Goal: Check status

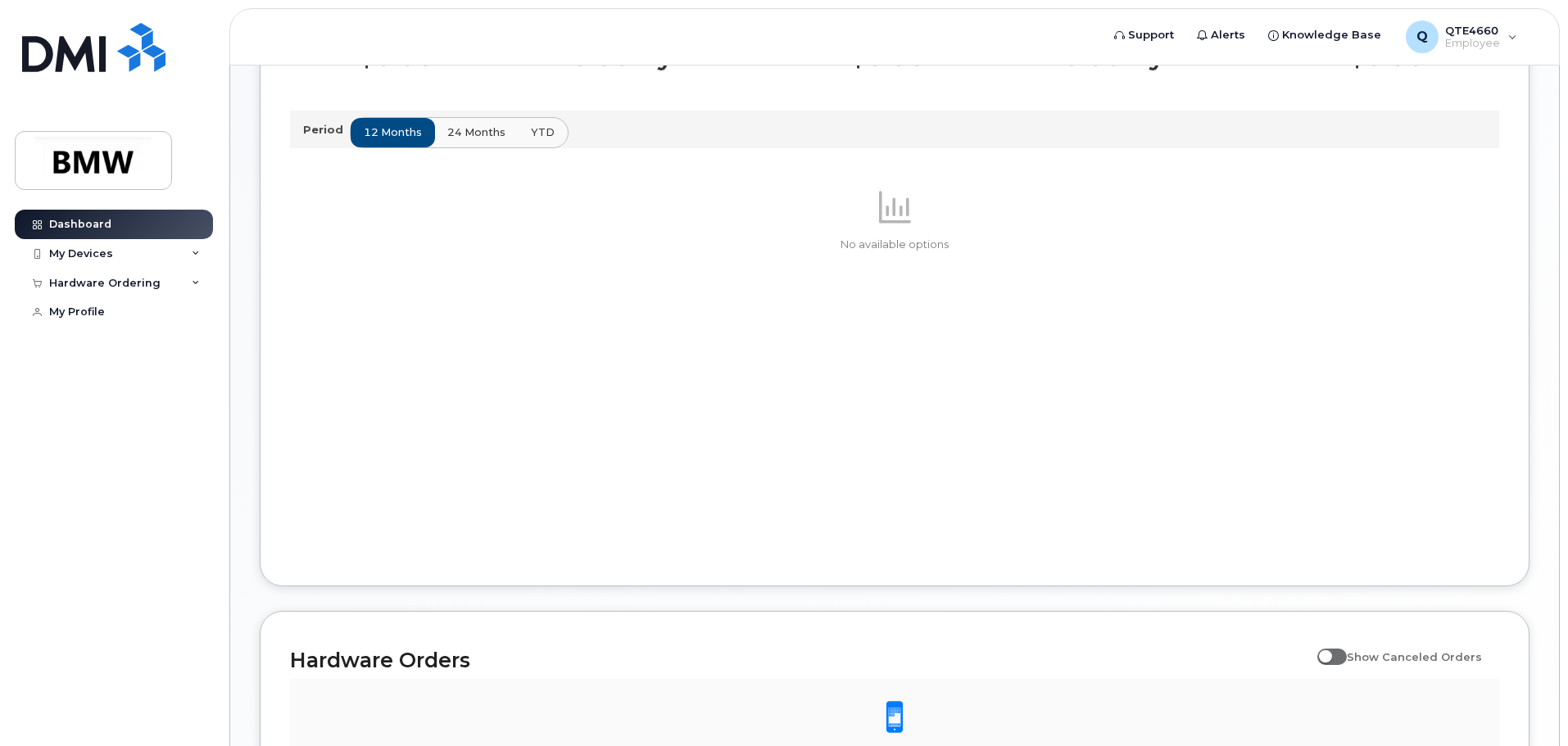
scroll to position [777, 0]
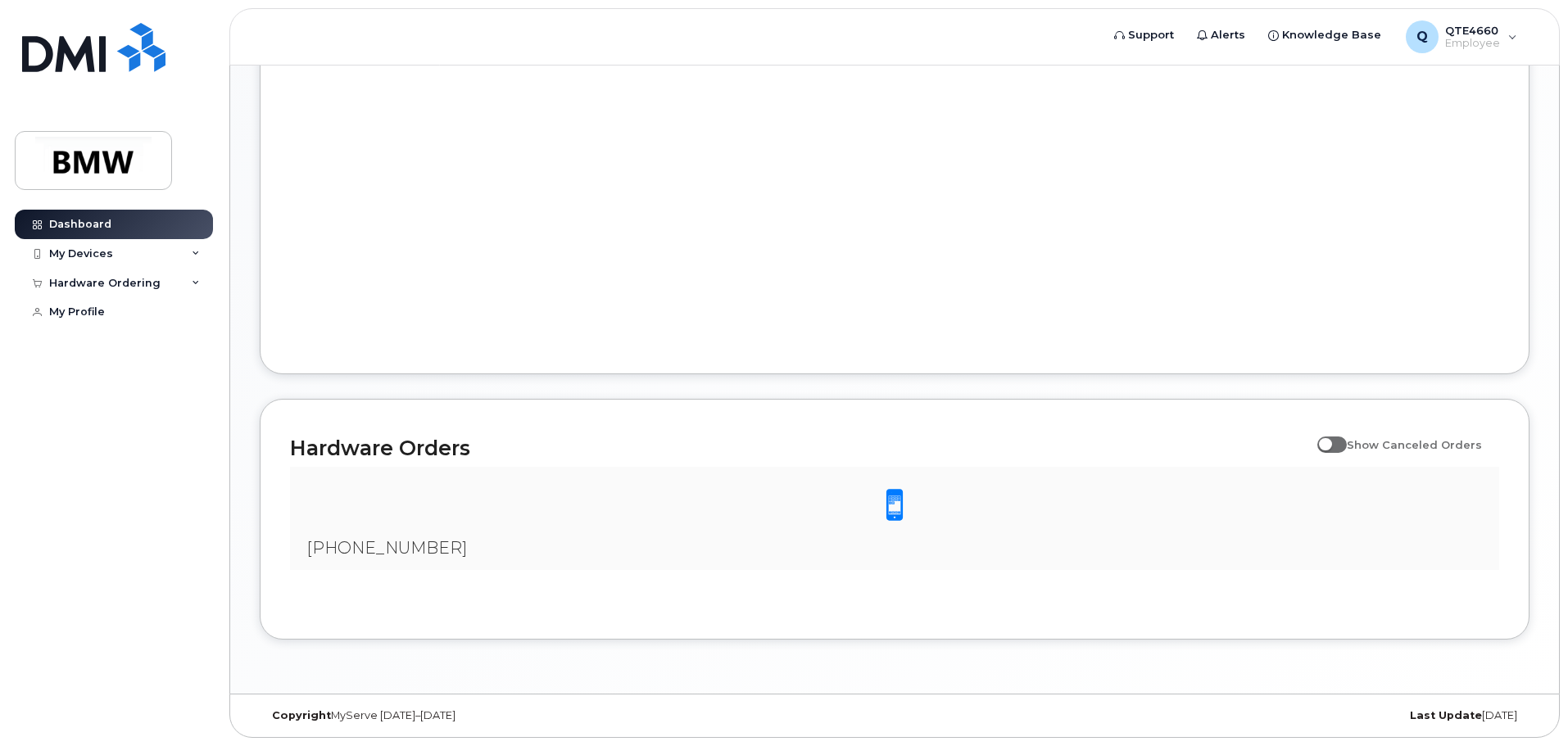
click at [898, 493] on span at bounding box center [895, 504] width 33 height 34
click at [898, 503] on span at bounding box center [895, 504] width 33 height 34
click at [135, 278] on div "Hardware Ordering" at bounding box center [104, 283] width 111 height 13
click at [110, 316] on div "My Orders" at bounding box center [86, 312] width 59 height 15
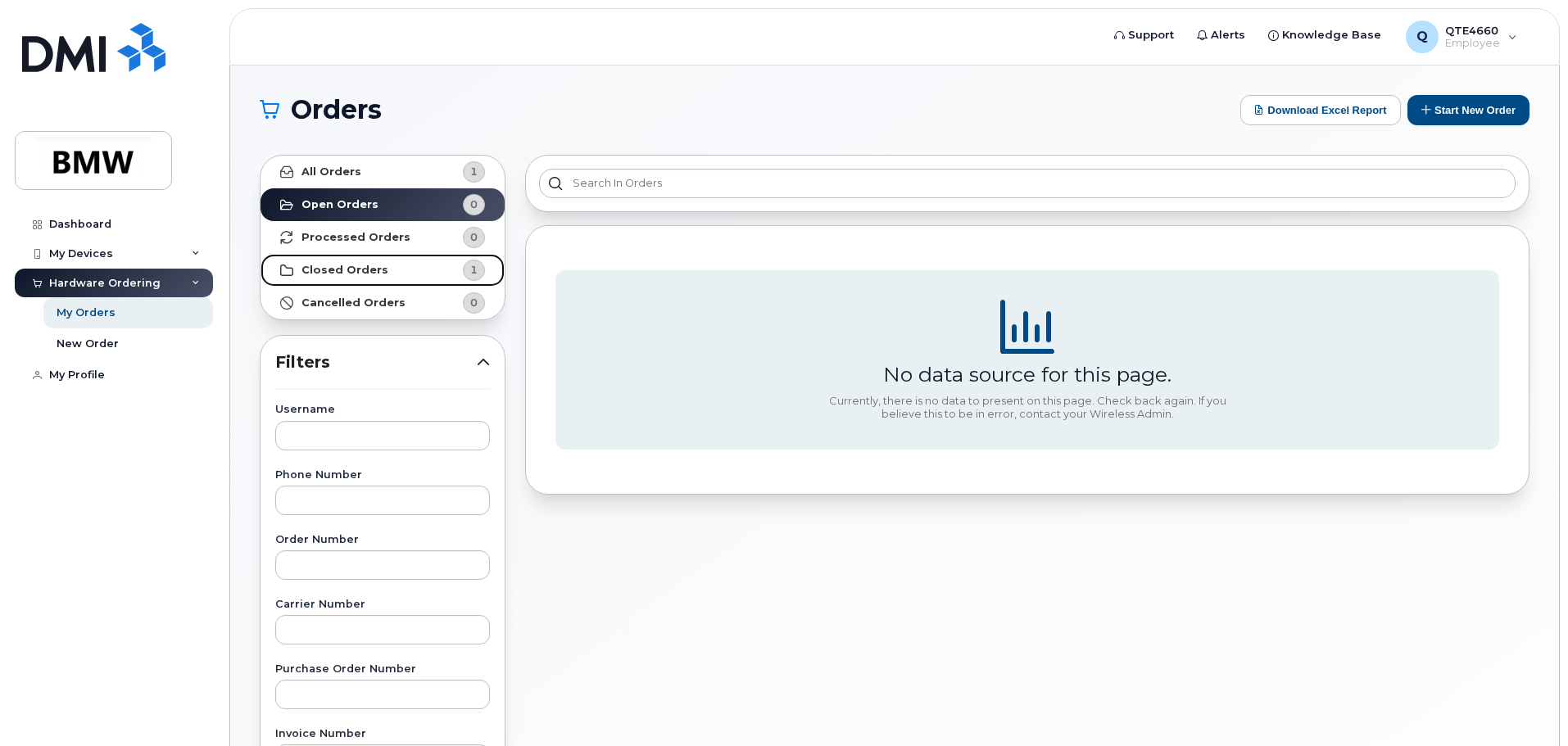
click at [352, 270] on strong "Closed Orders" at bounding box center [344, 269] width 87 height 13
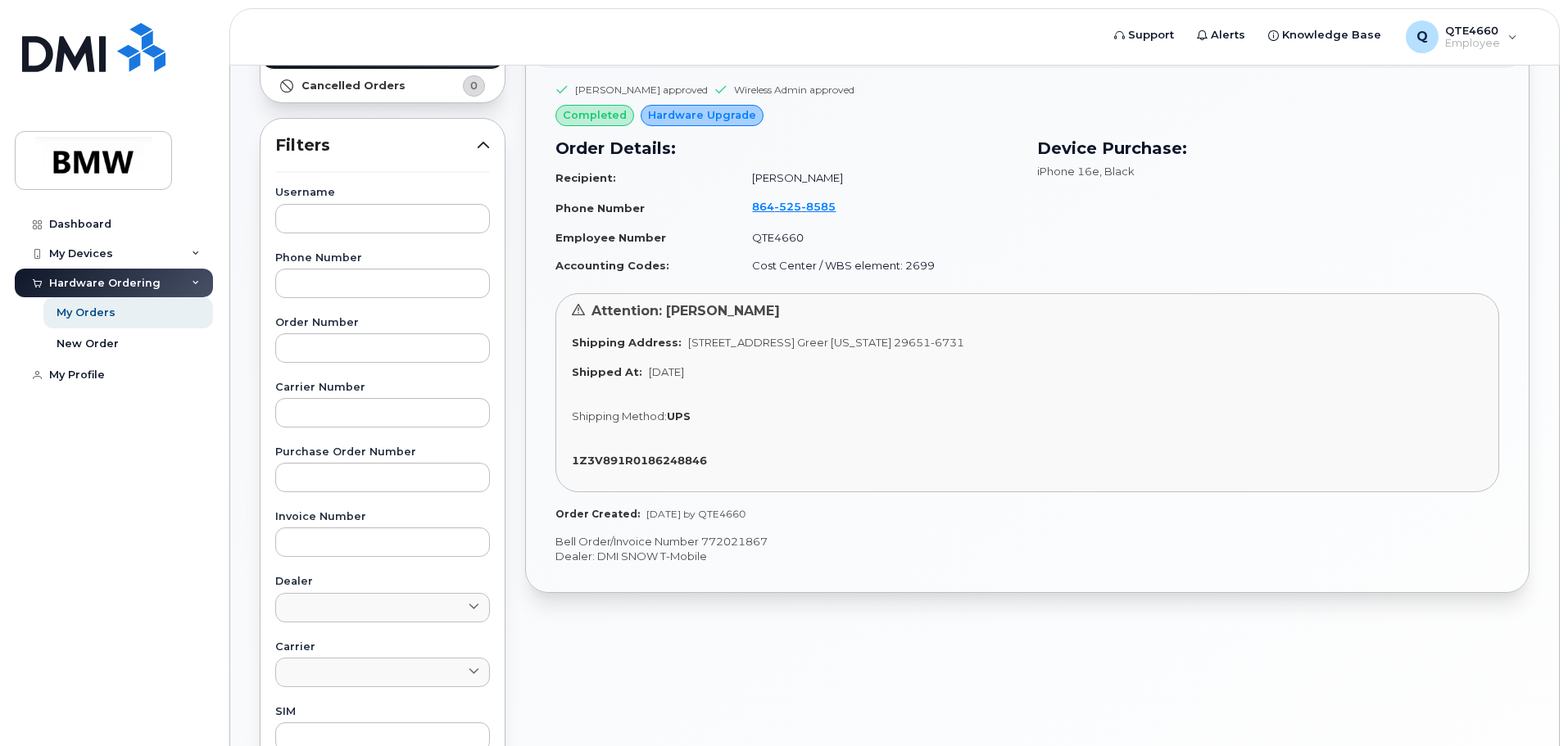
scroll to position [246, 0]
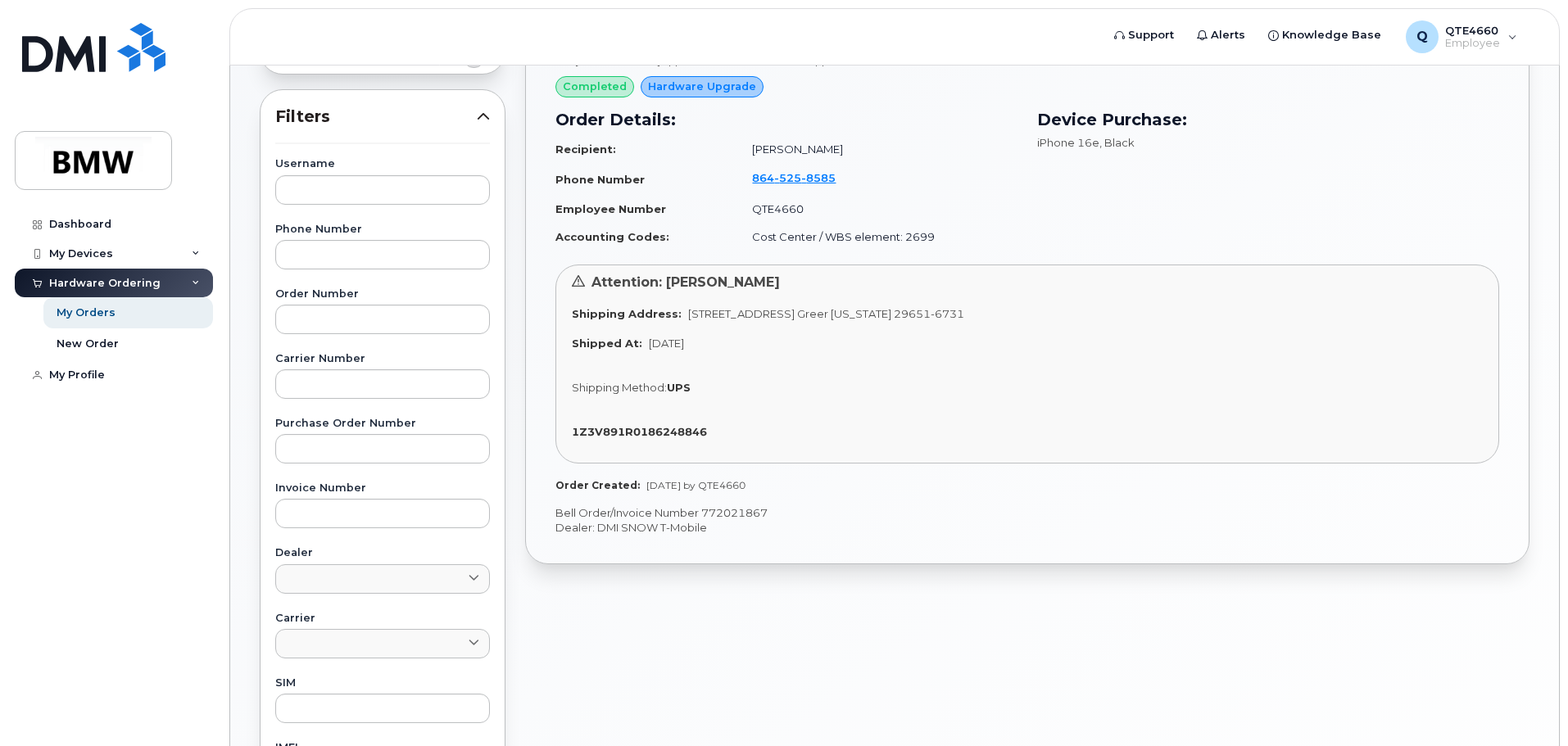
click at [590, 438] on div "1Z3V891R0186248846" at bounding box center [1027, 432] width 911 height 16
click at [594, 430] on strong "1Z3V891R0186248846" at bounding box center [639, 431] width 136 height 13
